Goal: Task Accomplishment & Management: Complete application form

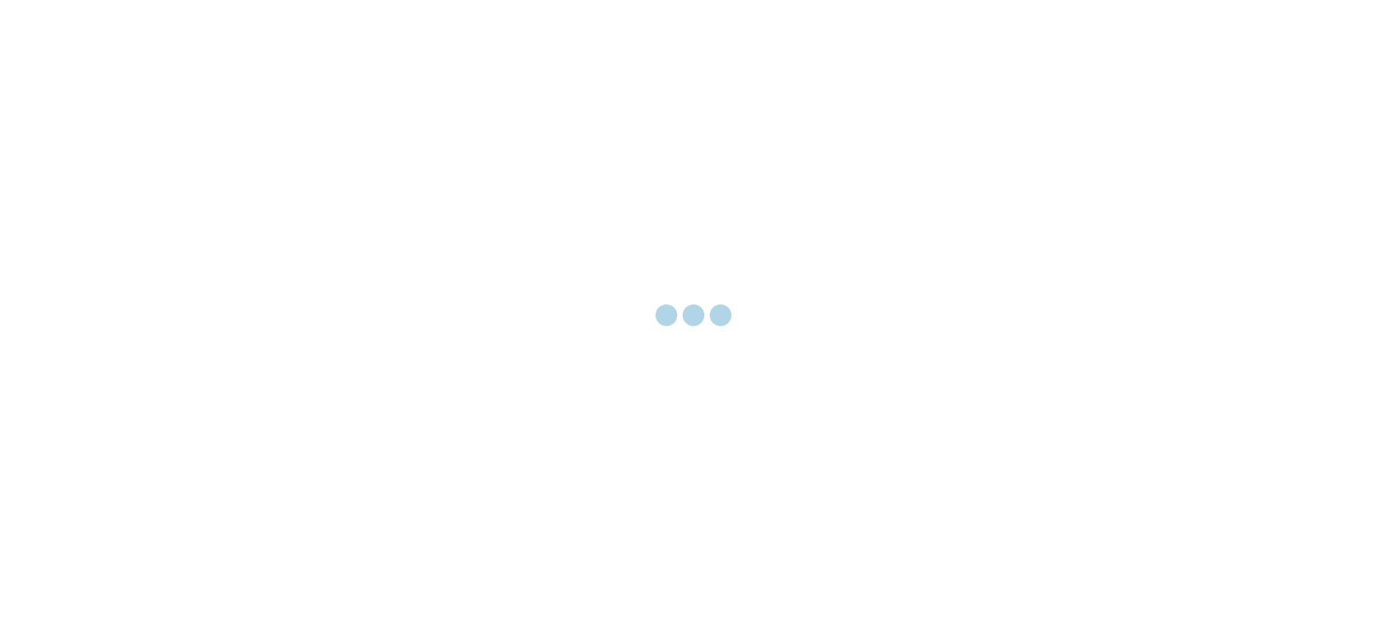
click at [175, 172] on div at bounding box center [693, 317] width 1387 height 635
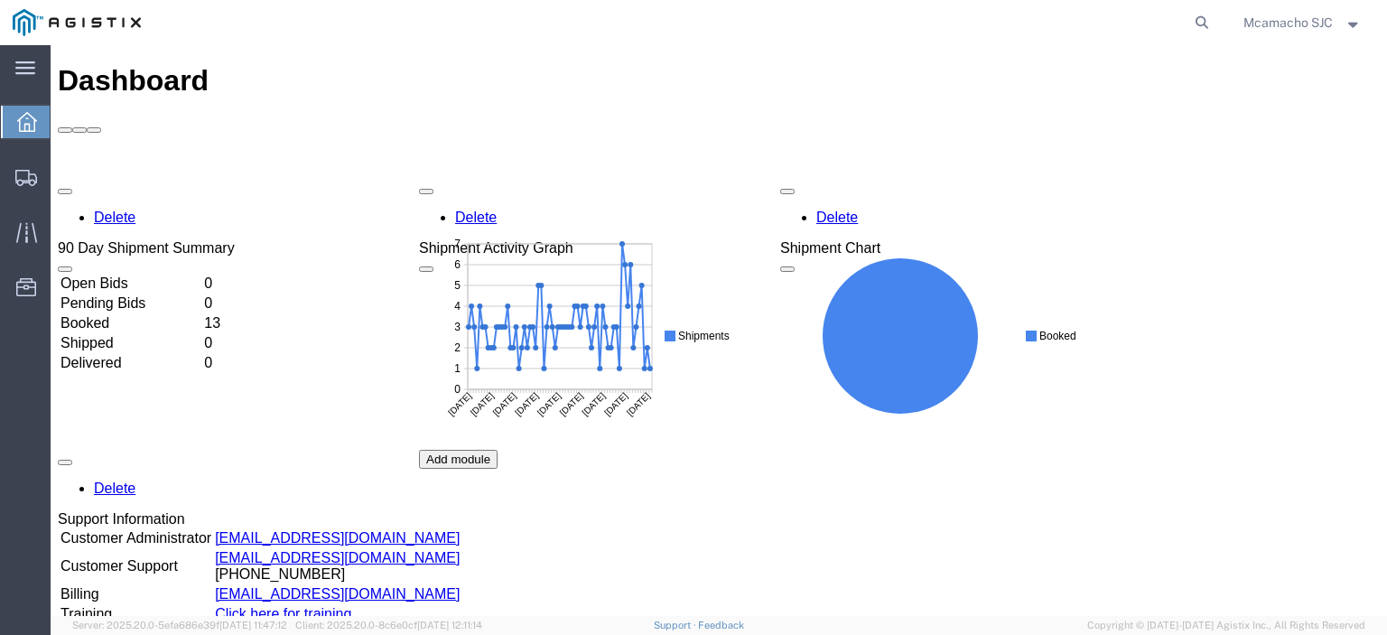
click at [58, 179] on div "Delete 90 Day Shipment Summary Open Bids 0 Pending Bids 0 Booked 13 Shipped 0 D…" at bounding box center [719, 450] width 1322 height 542
click at [31, 174] on icon at bounding box center [26, 178] width 22 height 16
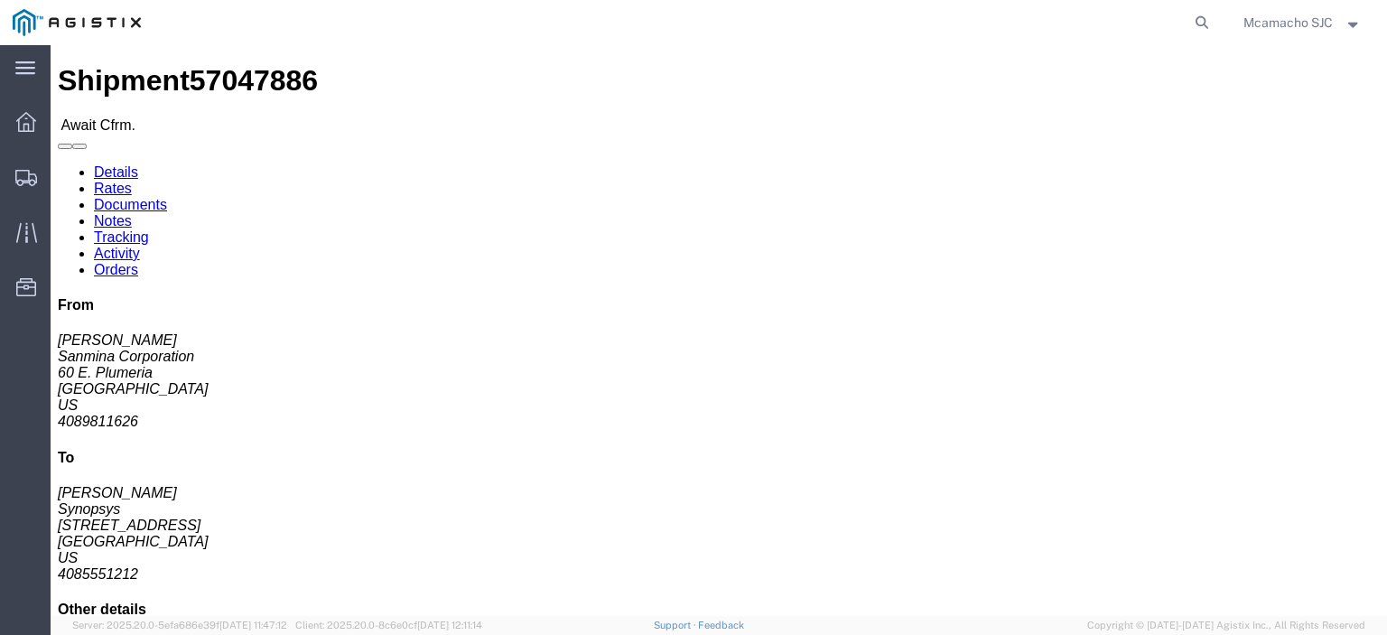
click link "Confirm"
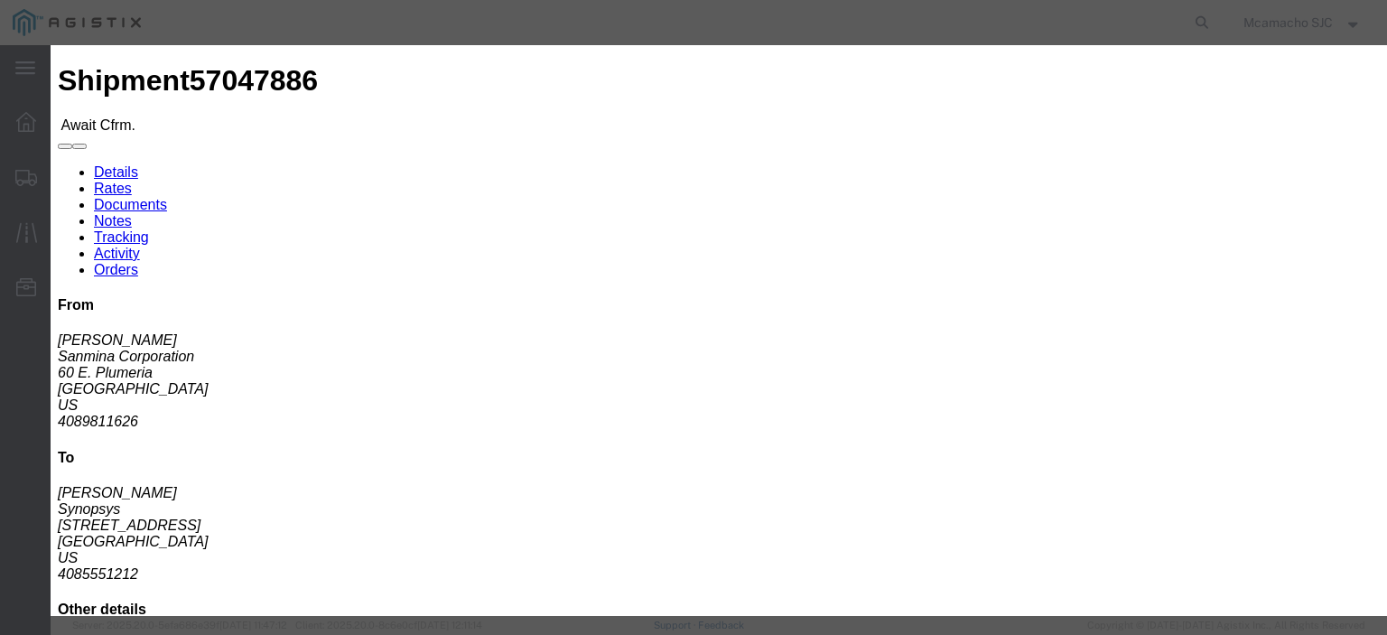
click input "text"
paste input "1001003823"
type input "1001003823"
type input "MARIA CAMACHO"
type input "4084571280"
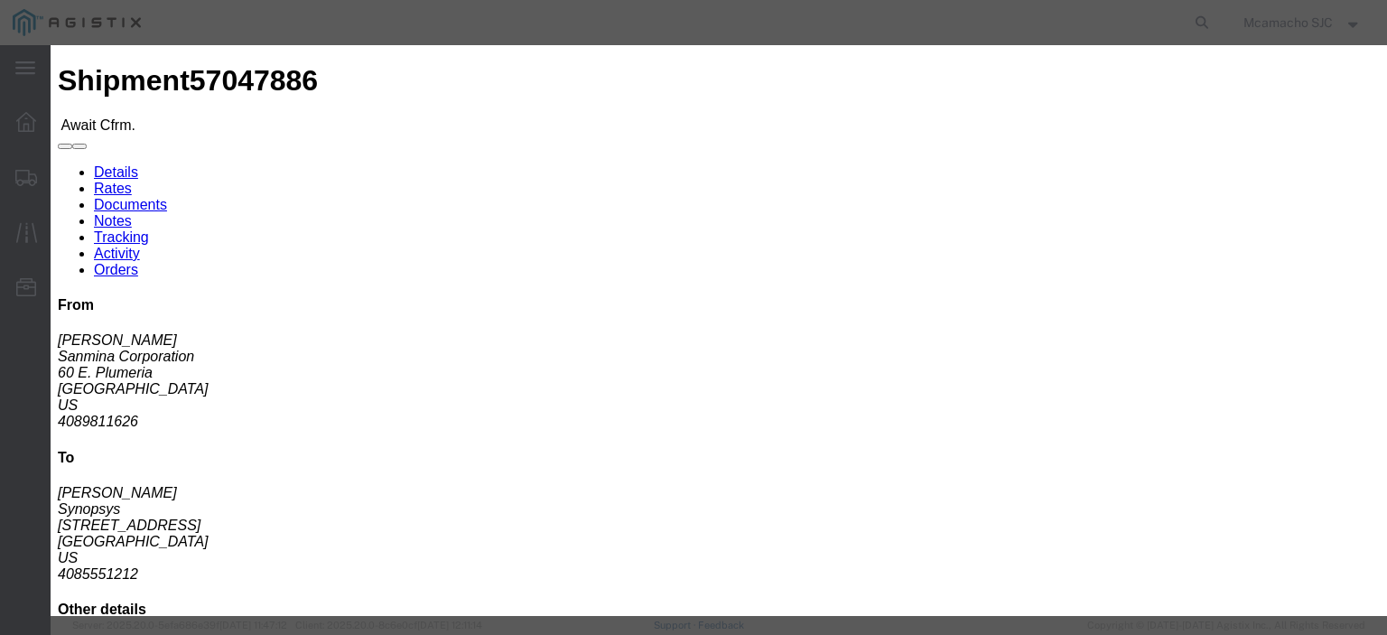
select select "1400"
click td "7"
type input "10/07/2025"
click select "Select Midnight 1 am 2 am 3 am 4 am 5 am 6 am 7 am 8 am 9 am 10 am 11 am 12 Noo…"
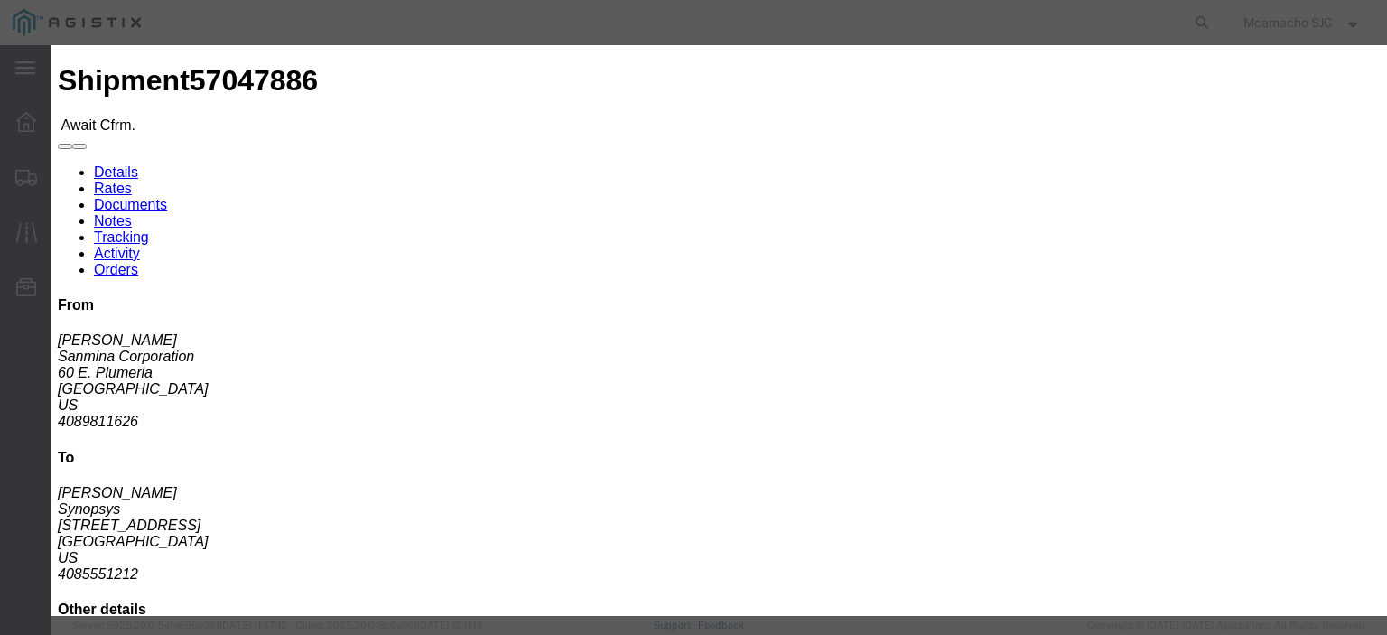
select select "1600"
click select "Select Midnight 1 am 2 am 3 am 4 am 5 am 6 am 7 am 8 am 9 am 10 am 11 am 12 Noo…"
click button "Submit"
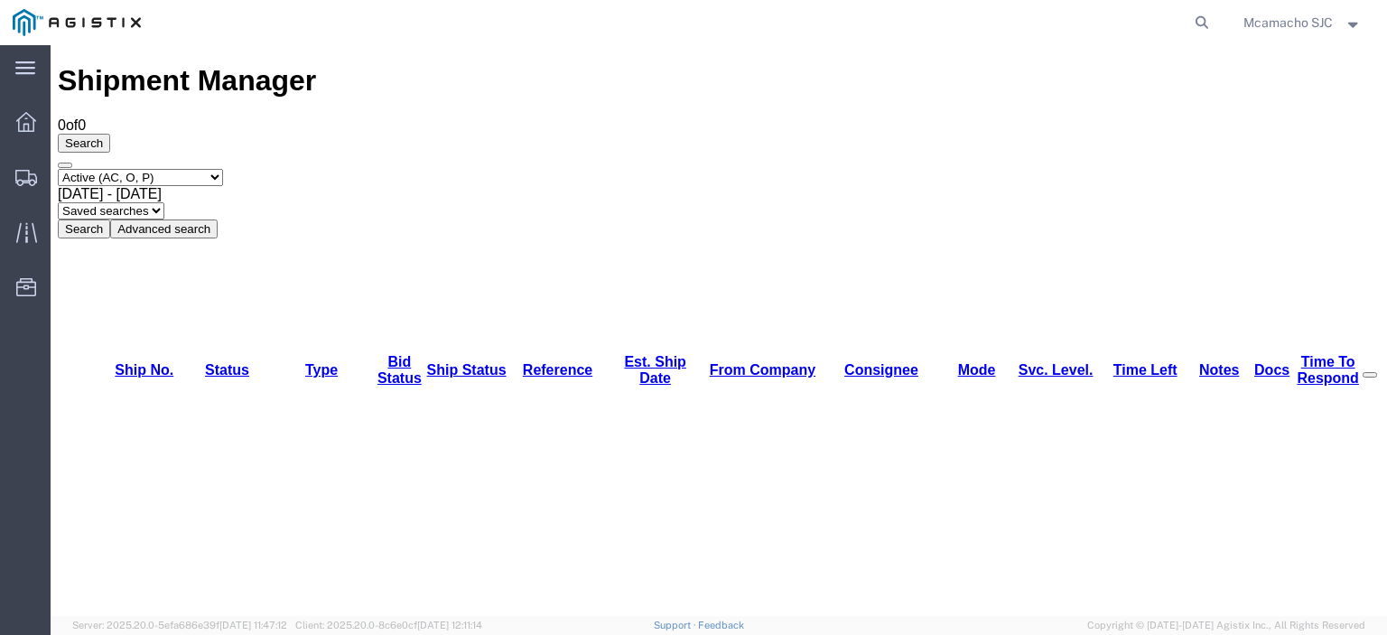
click at [87, 169] on select "Select status Active (AC, O, P) All Approved Awaiting Confirmation (AC) Booked …" at bounding box center [140, 177] width 165 height 17
select select "ALL"
click at [58, 169] on select "Select status Active (AC, O, P) All Approved Awaiting Confirmation (AC) Booked …" at bounding box center [140, 177] width 165 height 17
click at [62, 136] on span "Dashboard" at bounding box center [56, 122] width 13 height 36
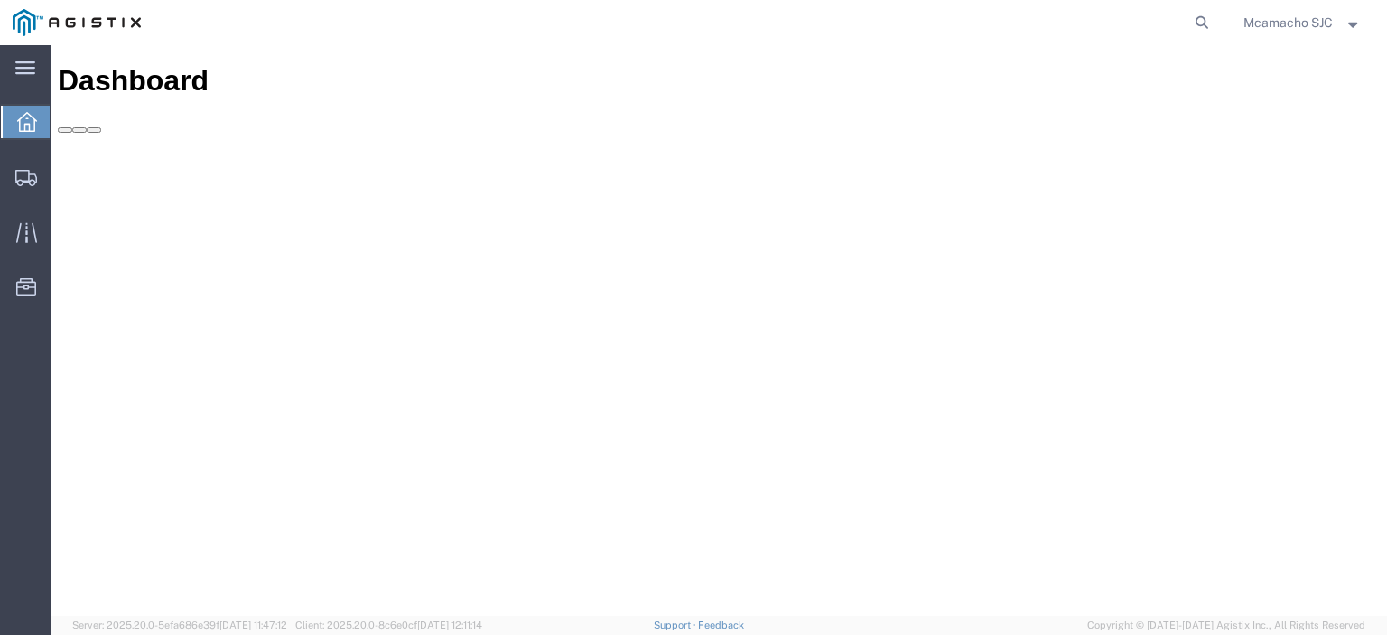
click at [141, 139] on div "Delete 90 Day Shipment Summary" at bounding box center [719, 173] width 1322 height 78
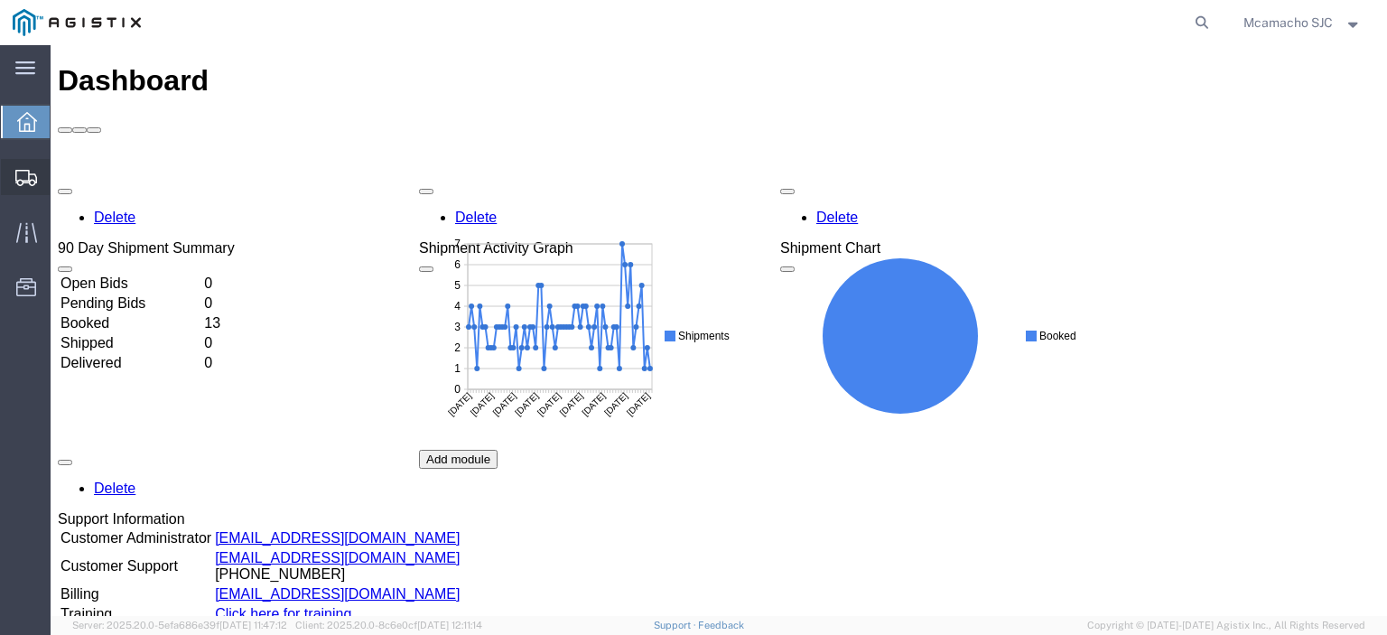
click at [8, 169] on div at bounding box center [26, 177] width 51 height 36
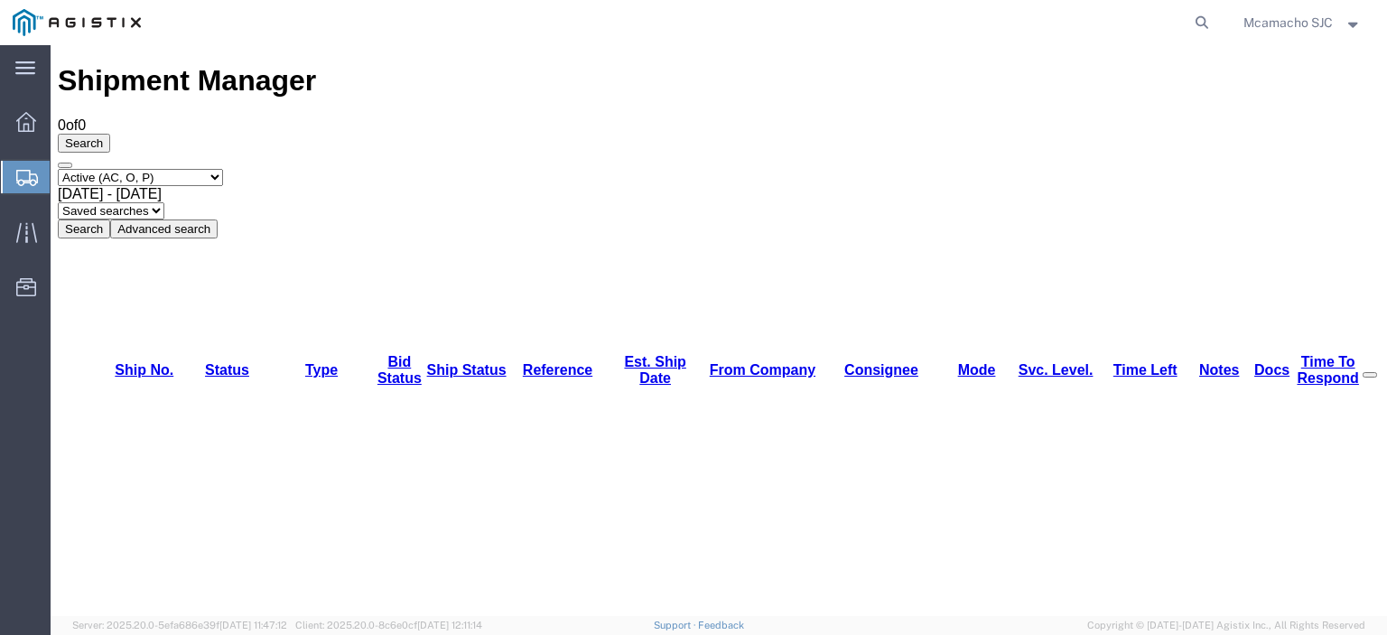
click at [157, 169] on select "Select status Active (AC, O, P) All Approved Awaiting Confirmation (AC) Booked …" at bounding box center [140, 177] width 165 height 17
select select "BOOK"
click at [58, 169] on select "Select status Active (AC, O, P) All Approved Awaiting Confirmation (AC) Booked …" at bounding box center [140, 177] width 165 height 17
click at [110, 219] on button "Search" at bounding box center [84, 228] width 52 height 19
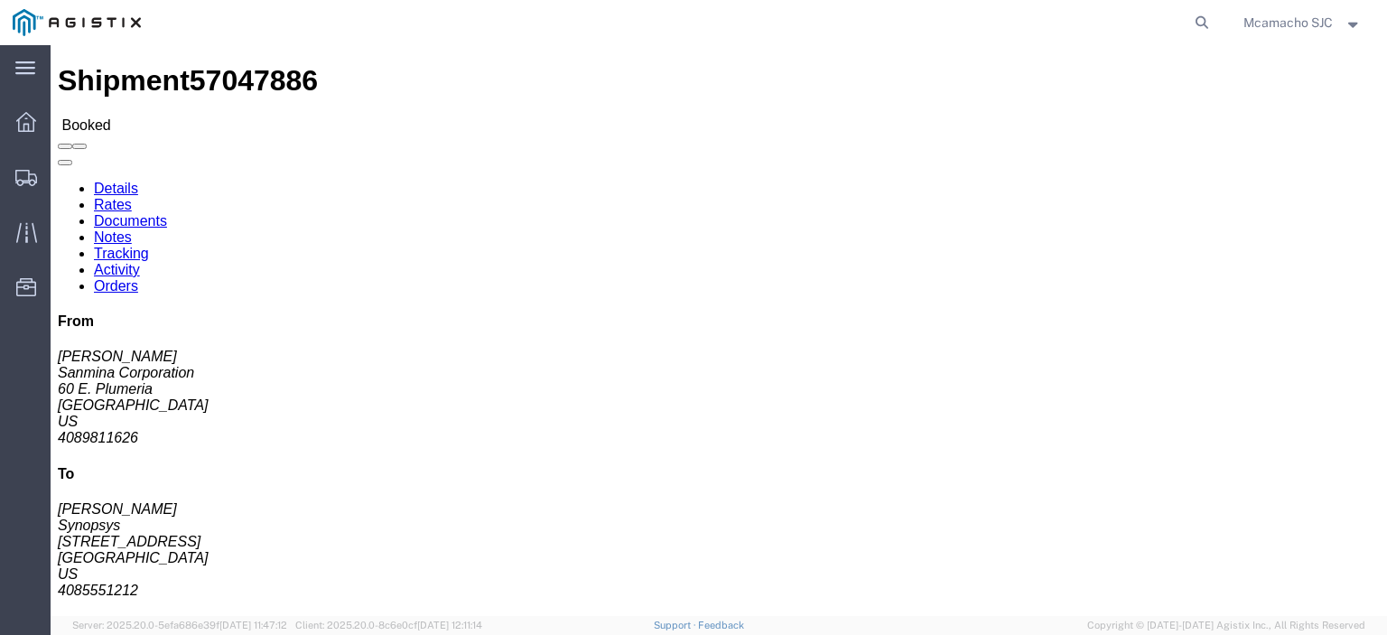
click link "Documents"
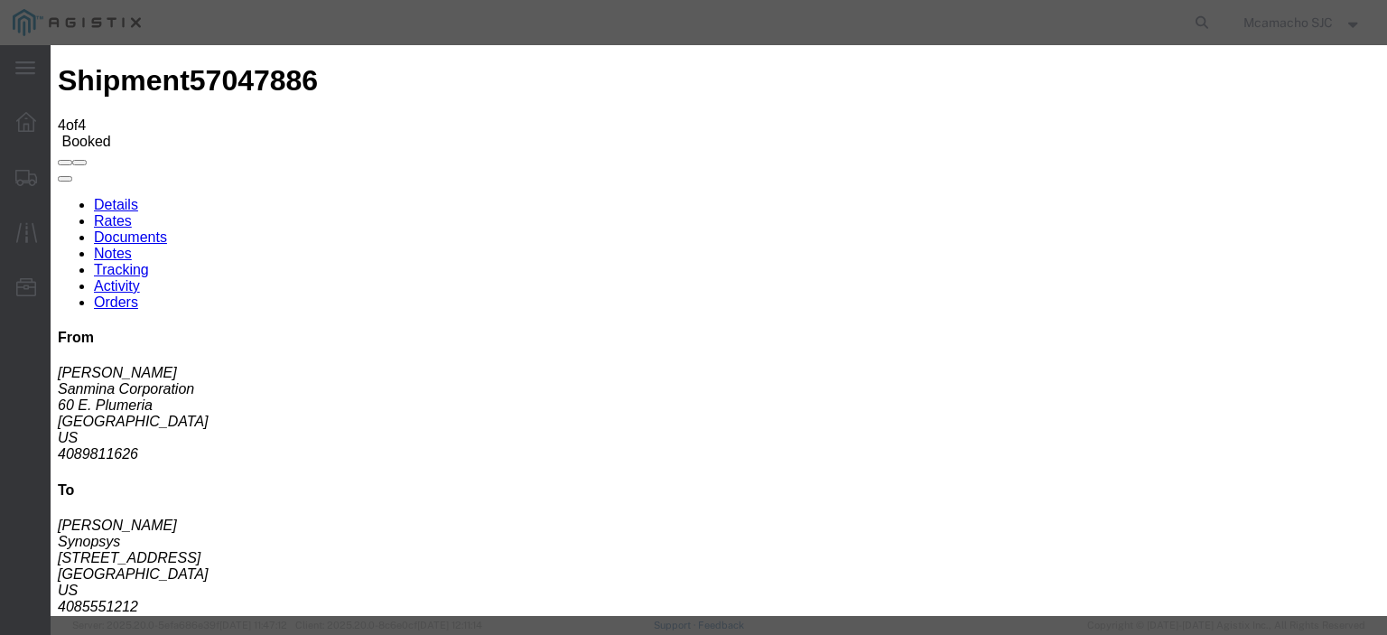
type input "C:\fakepath\1001003823.pdf"
type input "AIRGROUP"
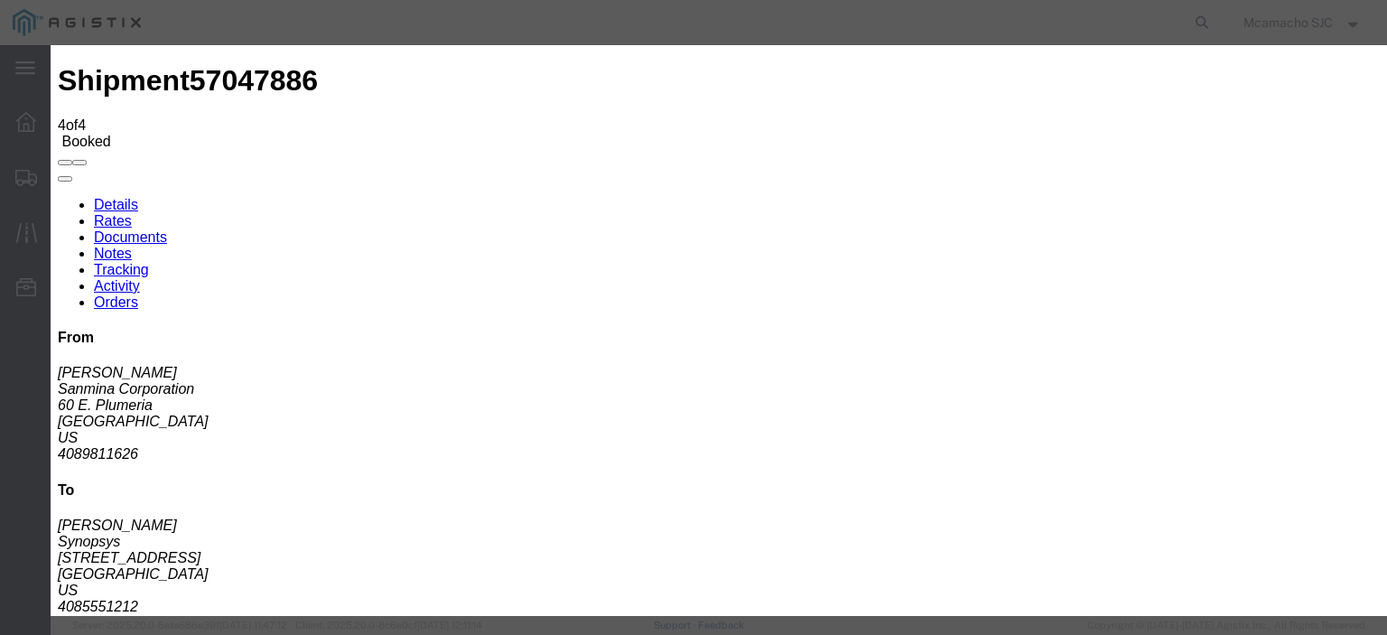
type input "HAWB"
select select "BILL_OF_LADING"
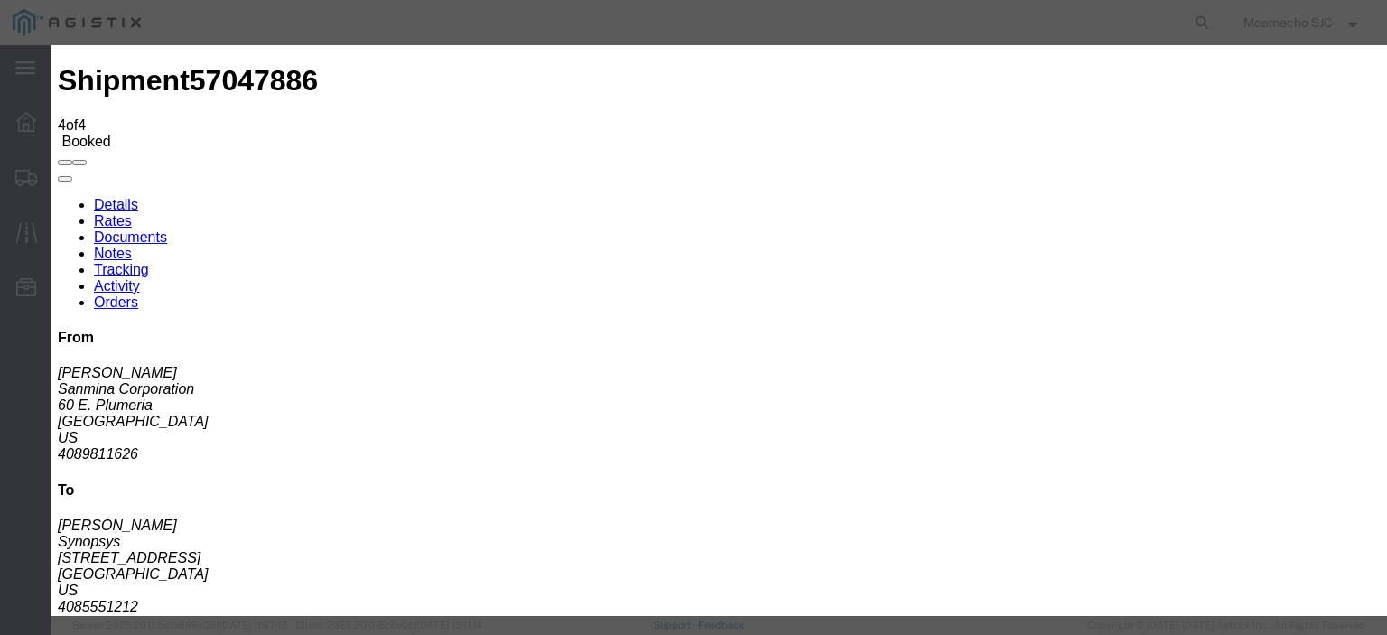
select select
